Goal: Check status: Check status

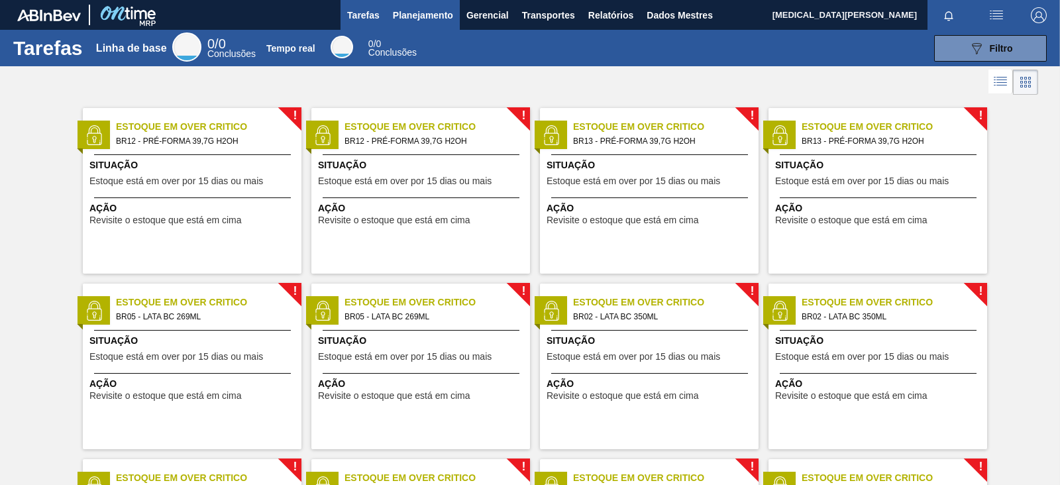
click at [435, 18] on font "Planejamento" at bounding box center [423, 15] width 60 height 11
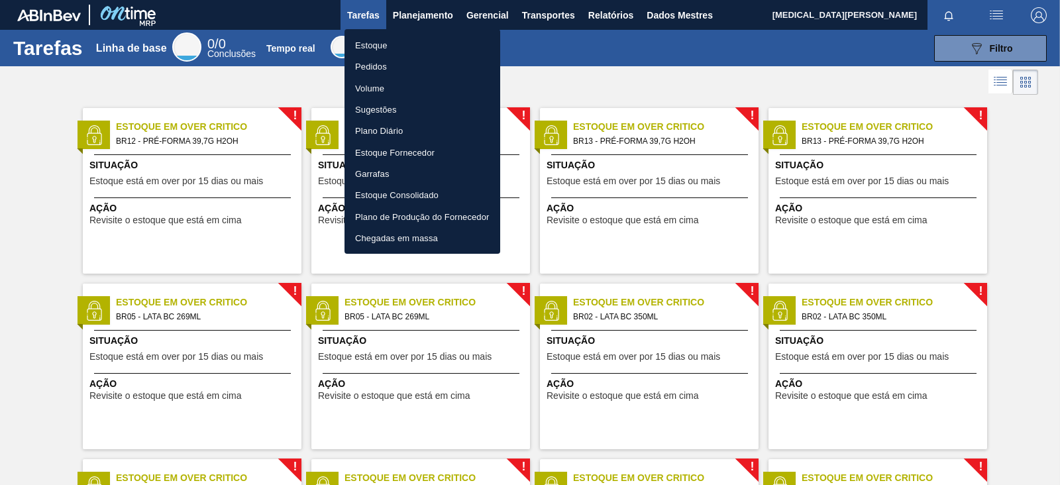
click at [381, 64] on font "Pedidos" at bounding box center [371, 67] width 32 height 10
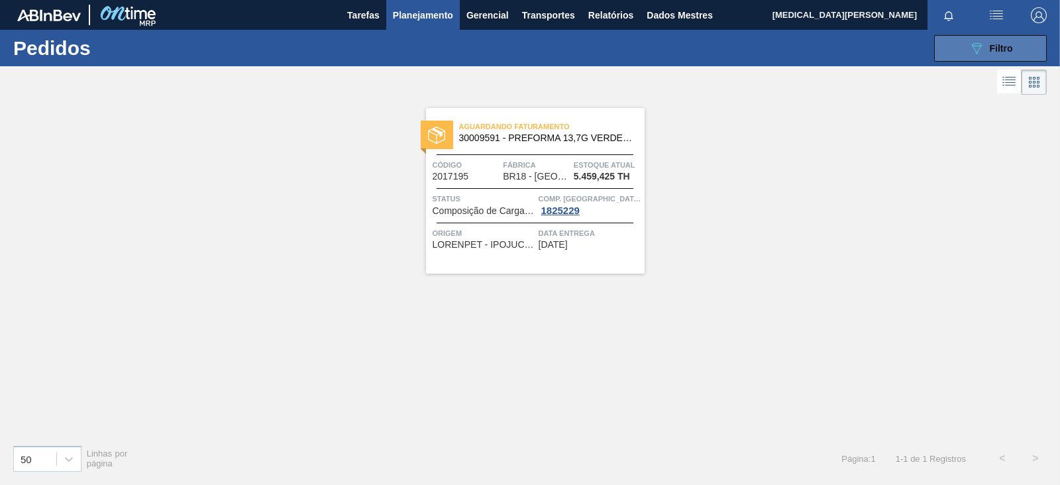
click at [847, 50] on icon at bounding box center [977, 48] width 10 height 11
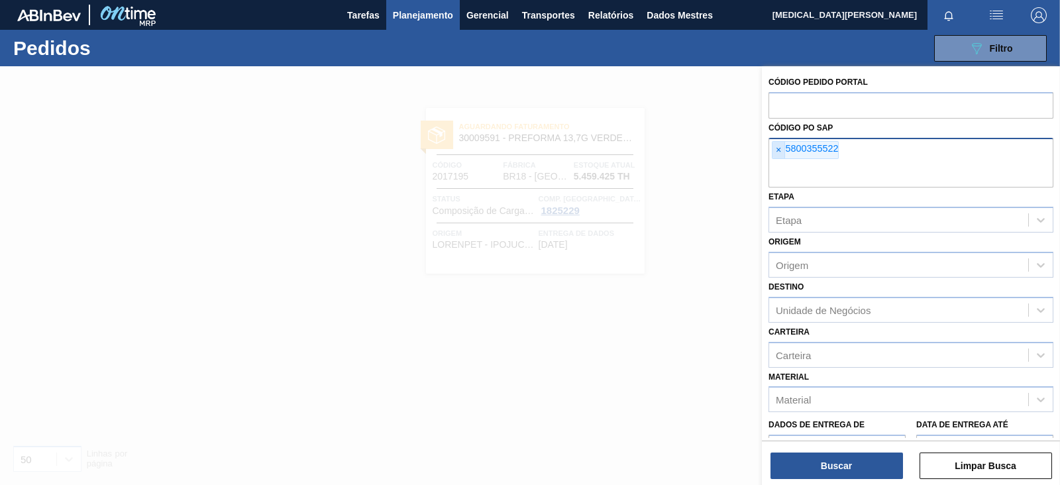
click at [778, 147] on font "×" at bounding box center [778, 149] width 5 height 11
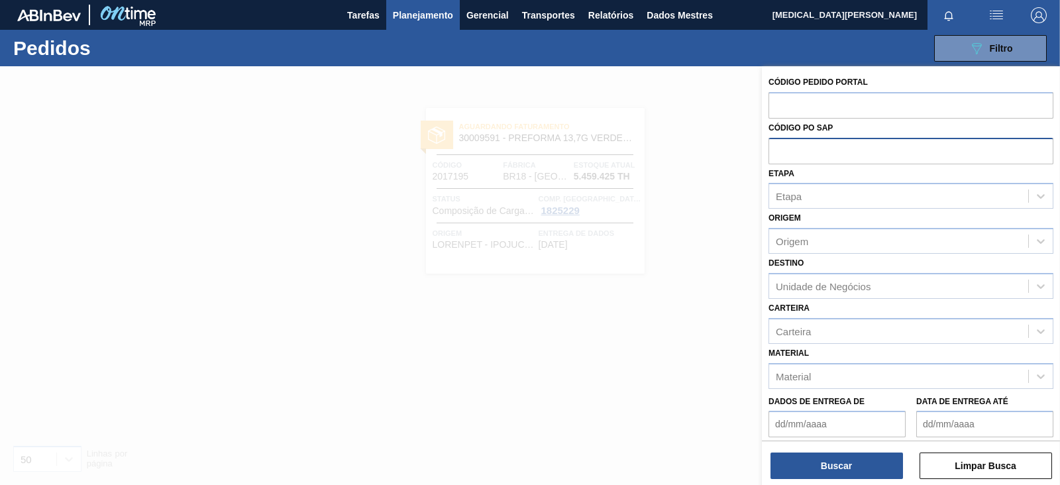
click at [781, 153] on input "text" at bounding box center [911, 150] width 285 height 25
paste input "5800349804"
type input "5800349804"
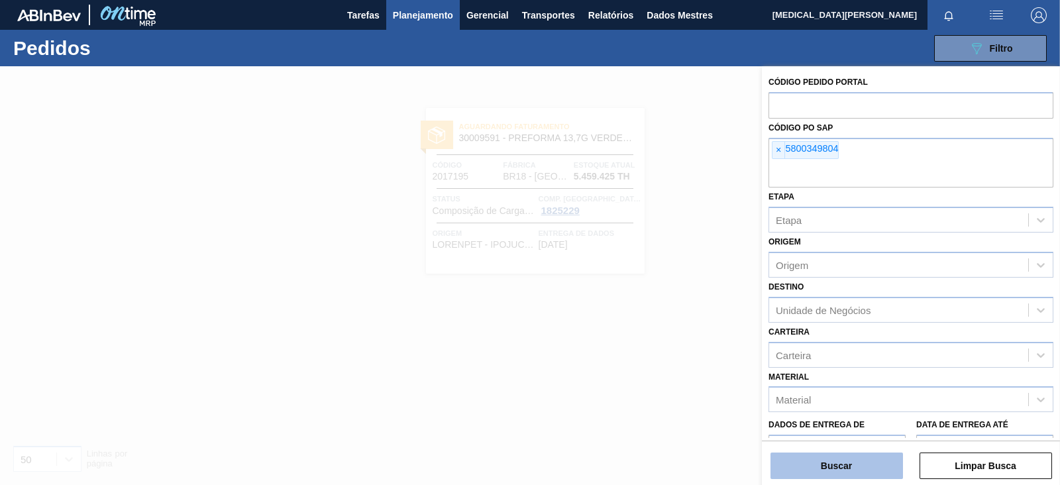
click at [847, 387] on button "Buscar" at bounding box center [837, 466] width 133 height 27
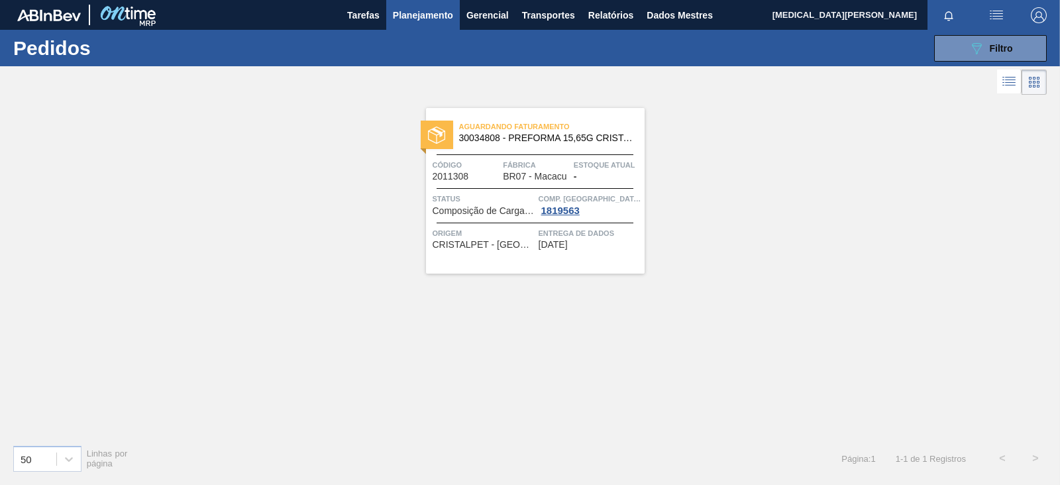
click at [585, 118] on div "Aguardando Faturamento 30034808 - PREFORMA 15,65G CRISTAL RECICLADA" at bounding box center [535, 129] width 219 height 23
